Goal: Information Seeking & Learning: Learn about a topic

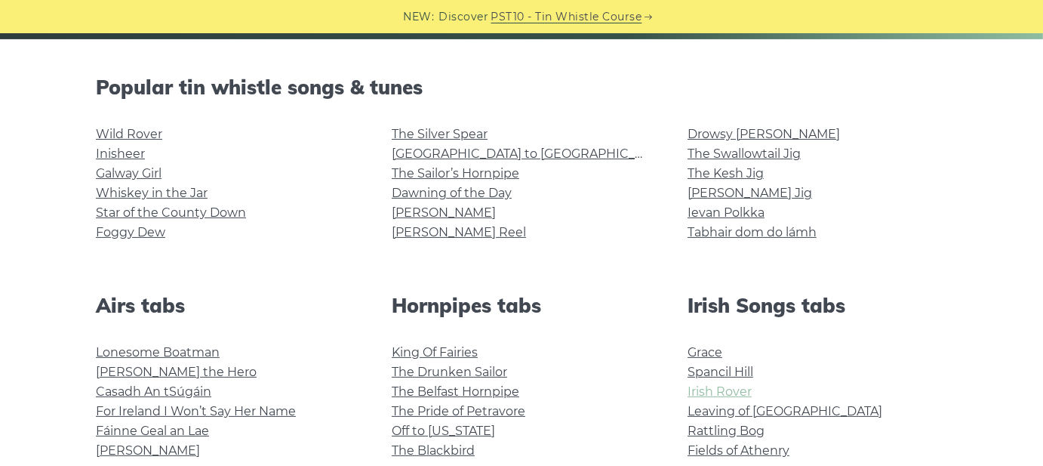
scroll to position [453, 0]
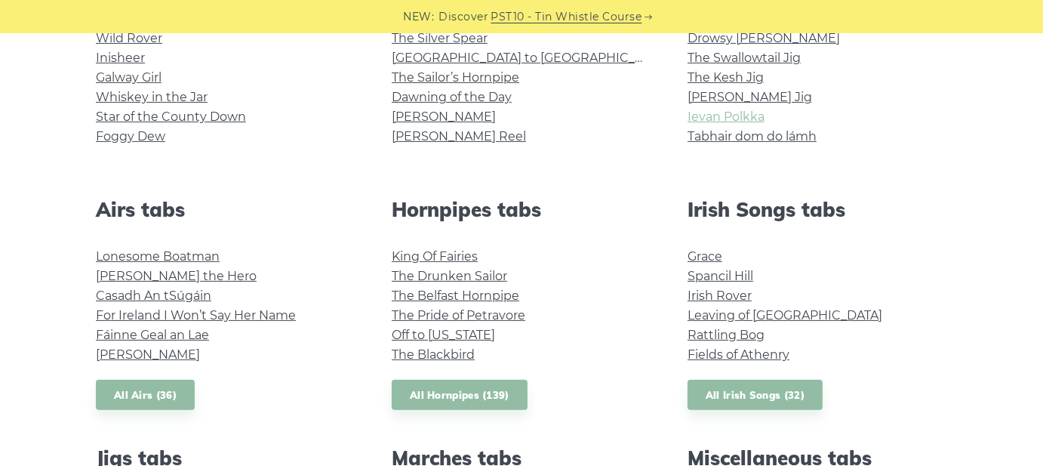
click at [721, 112] on link "Ievan Polkka" at bounding box center [726, 116] width 77 height 14
click at [707, 96] on link "[PERSON_NAME] Jig" at bounding box center [750, 97] width 125 height 14
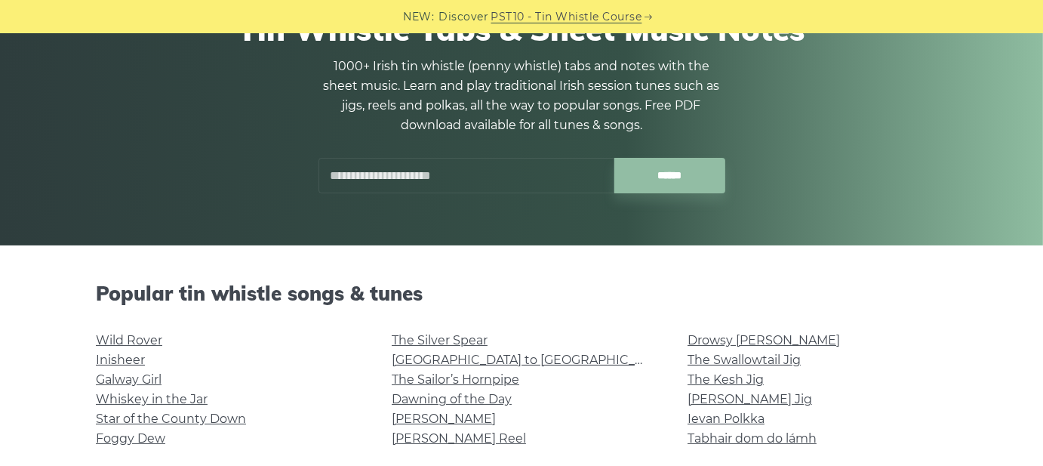
scroll to position [0, 0]
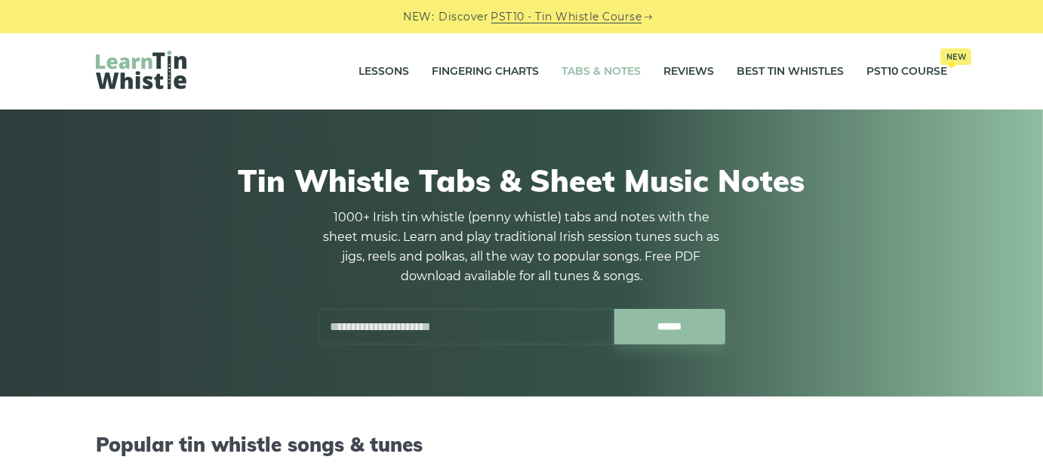
click at [470, 321] on input "text" at bounding box center [467, 326] width 296 height 35
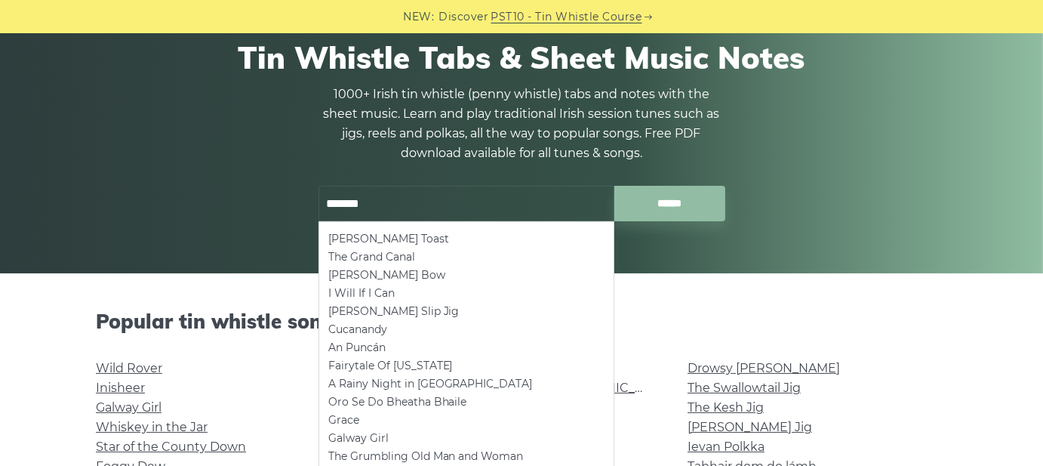
scroll to position [151, 0]
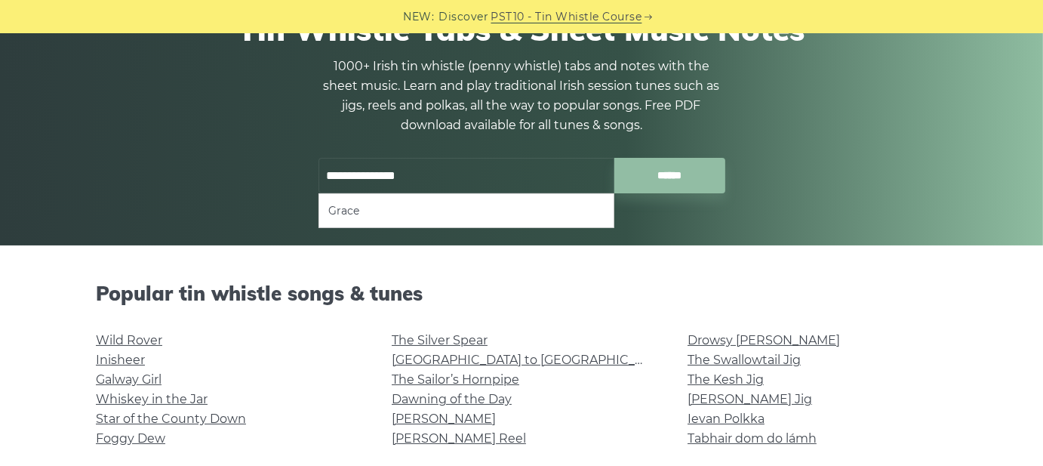
click at [326, 202] on ul "Grace" at bounding box center [467, 210] width 296 height 35
click at [334, 208] on li "Grace" at bounding box center [466, 211] width 276 height 18
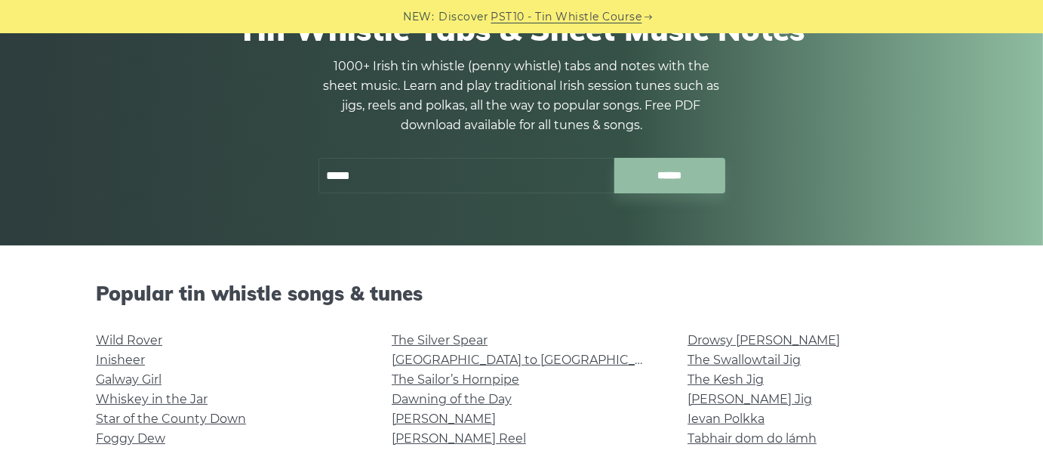
type input "*****"
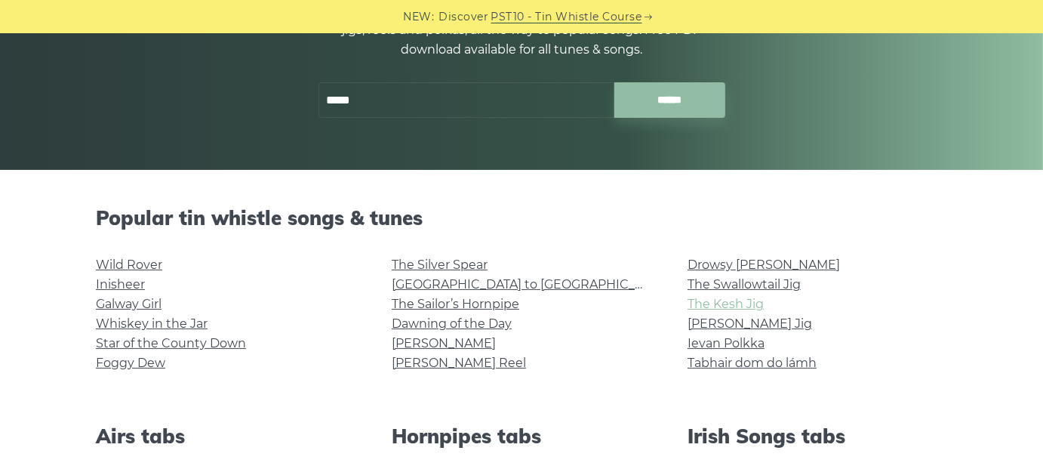
scroll to position [302, 0]
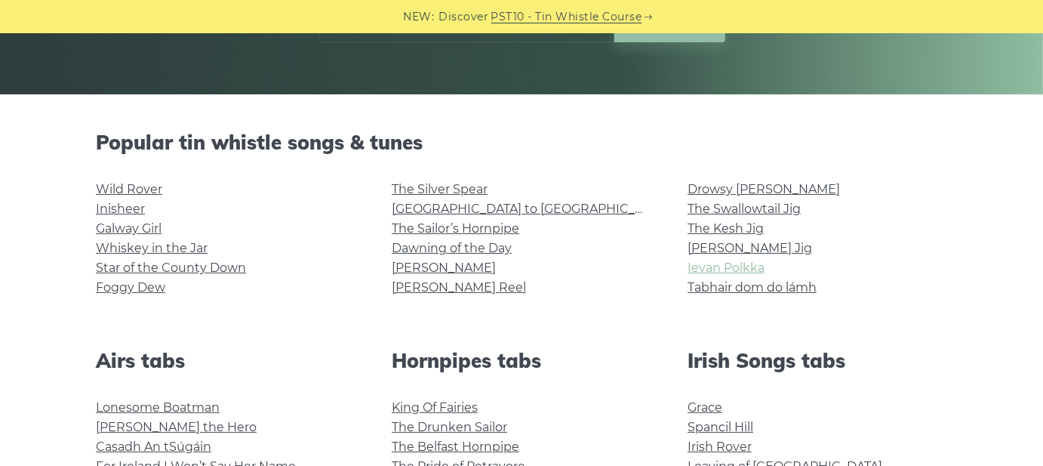
click at [723, 264] on link "Ievan Polkka" at bounding box center [726, 267] width 77 height 14
click at [405, 286] on link "[PERSON_NAME] Reel" at bounding box center [459, 287] width 134 height 14
click at [693, 269] on link "Ievan Polkka" at bounding box center [726, 267] width 77 height 14
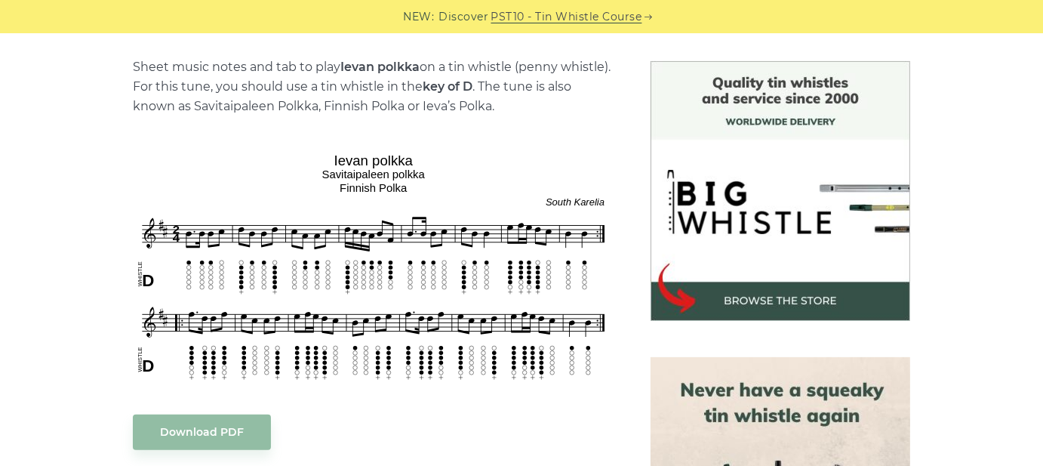
scroll to position [377, 0]
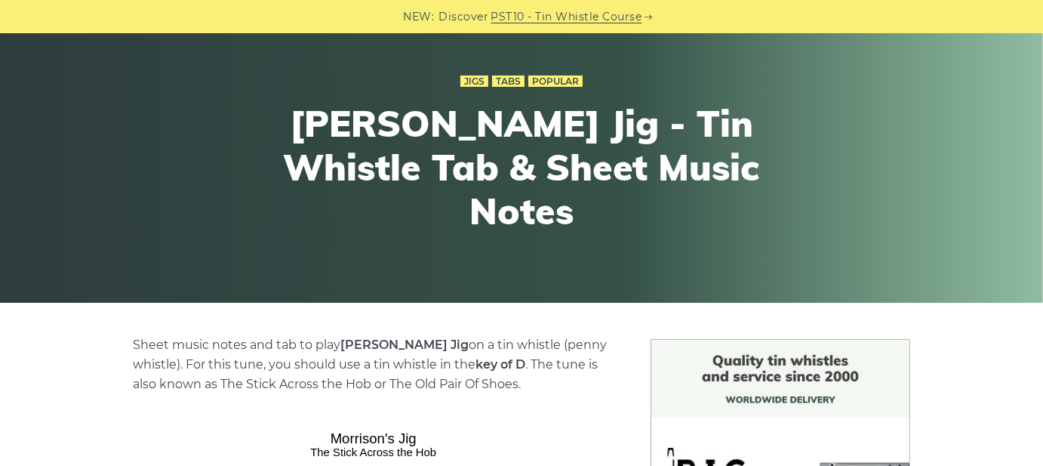
scroll to position [453, 0]
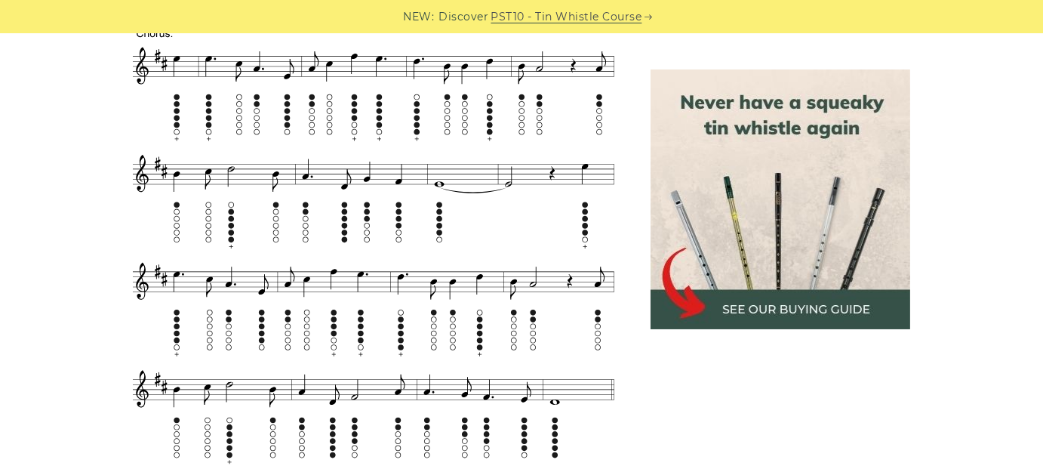
scroll to position [981, 0]
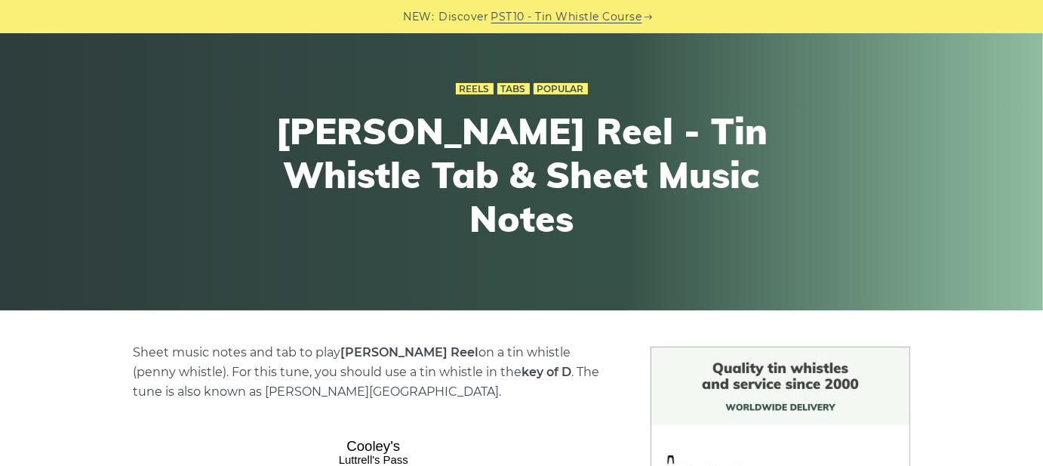
scroll to position [453, 0]
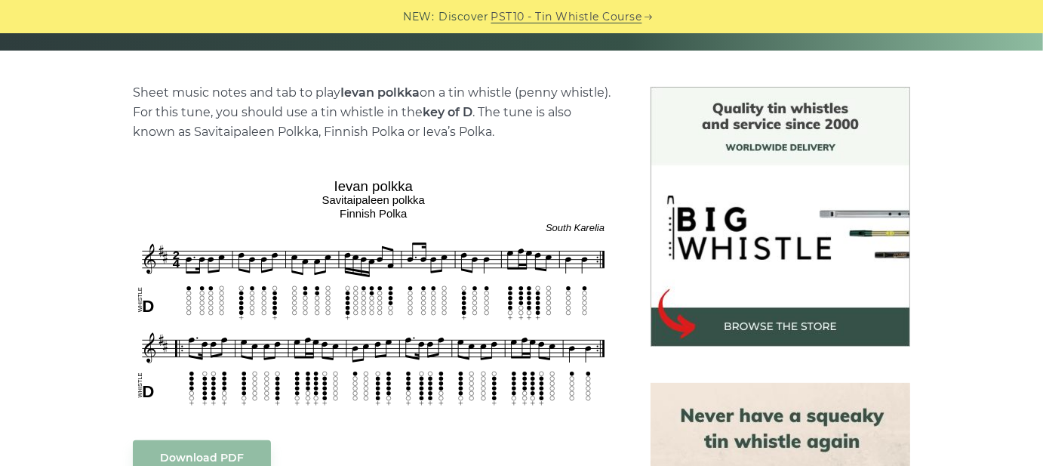
scroll to position [377, 0]
